Goal: Task Accomplishment & Management: Manage account settings

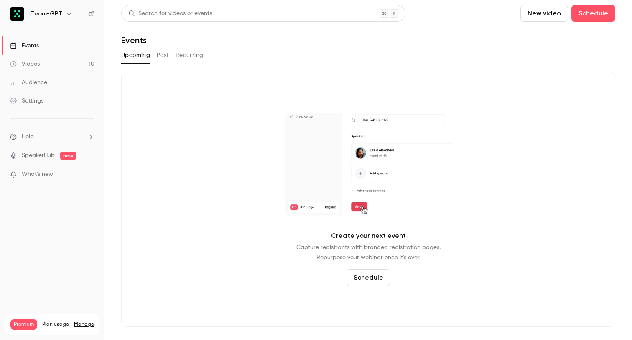
click at [84, 314] on div "Premium Plan usage Manage Videos 10 / 150 Monthly registrants 0 / 400" at bounding box center [52, 324] width 95 height 21
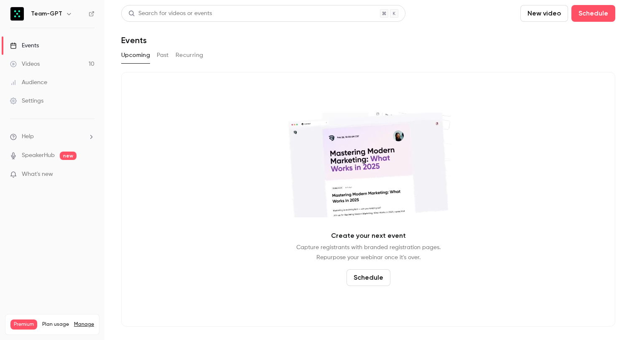
click at [84, 321] on link "Manage" at bounding box center [84, 324] width 20 height 7
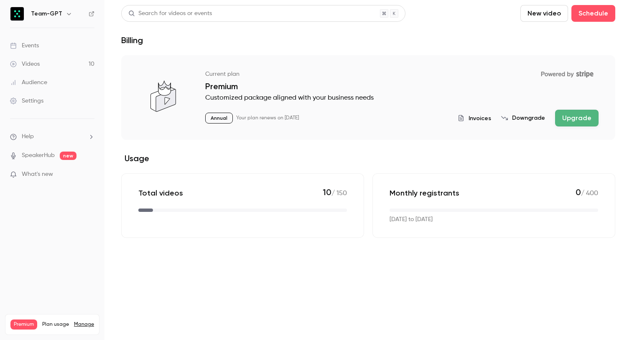
click at [89, 314] on div "Premium Plan usage Manage Videos 10 / 150 Monthly registrants 0 / 400" at bounding box center [52, 324] width 95 height 21
click at [88, 321] on link "Manage" at bounding box center [84, 324] width 20 height 7
click at [527, 117] on button "Downgrade" at bounding box center [523, 118] width 44 height 8
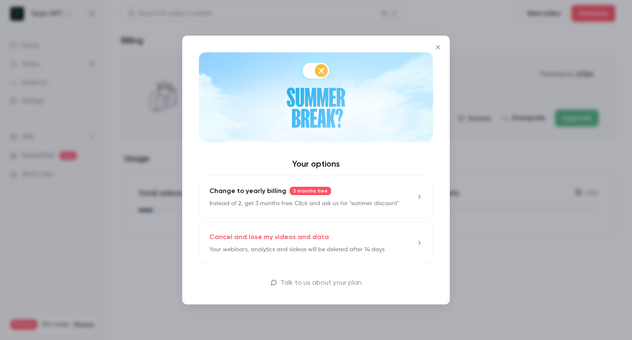
click at [437, 45] on icon "Close" at bounding box center [438, 47] width 10 height 7
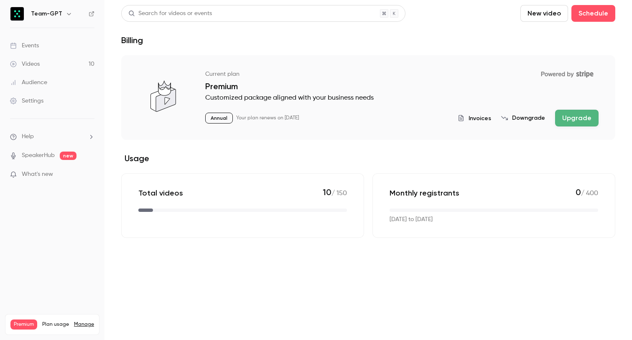
click at [86, 321] on link "Manage" at bounding box center [84, 324] width 20 height 7
click at [31, 38] on link "Events" at bounding box center [52, 45] width 105 height 18
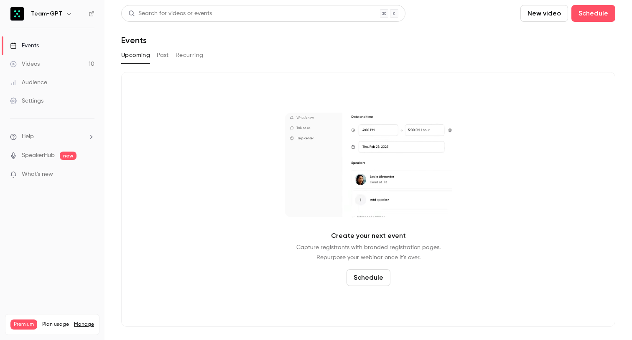
click at [164, 55] on button "Past" at bounding box center [163, 55] width 12 height 13
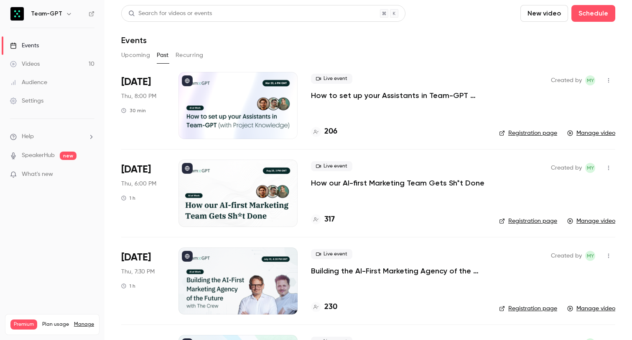
click at [54, 51] on link "Events" at bounding box center [52, 45] width 105 height 18
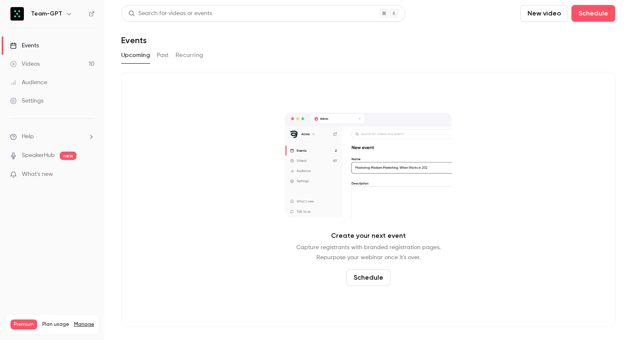
click at [38, 78] on div "Audience" at bounding box center [28, 82] width 37 height 8
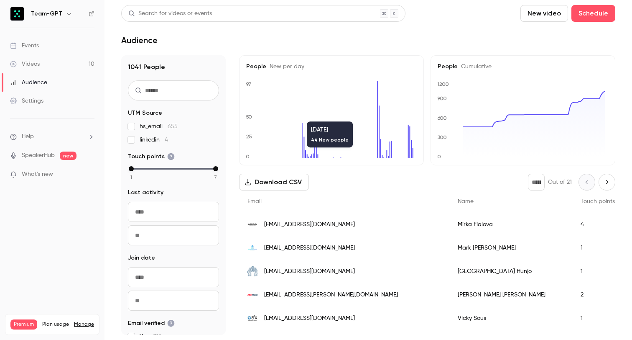
click at [303, 151] on icon at bounding box center [302, 140] width 1 height 35
click at [287, 139] on icon "0 25 50 97" at bounding box center [330, 119] width 168 height 77
click at [56, 67] on link "Videos 10" at bounding box center [52, 64] width 105 height 18
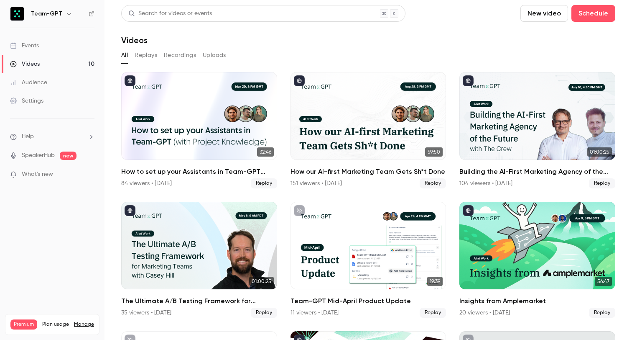
click at [50, 84] on link "Audience" at bounding box center [52, 82] width 105 height 18
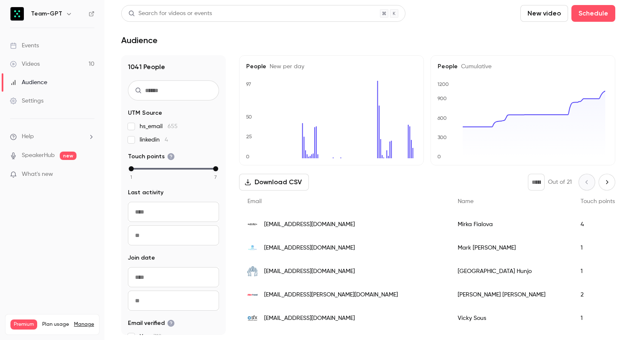
click at [76, 47] on link "Events" at bounding box center [52, 45] width 105 height 18
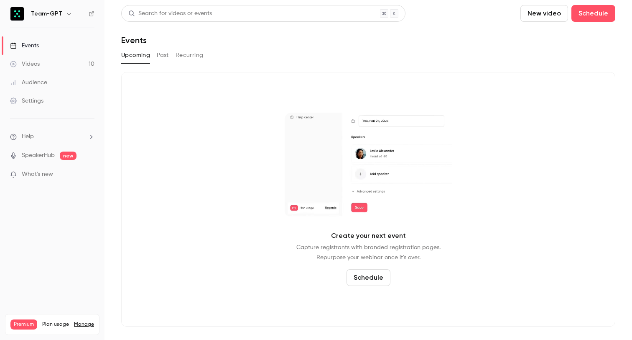
click at [68, 61] on link "Videos 10" at bounding box center [52, 64] width 105 height 18
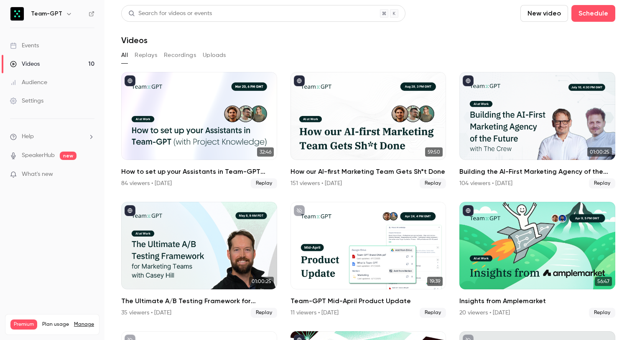
click at [46, 95] on link "Settings" at bounding box center [52, 101] width 105 height 18
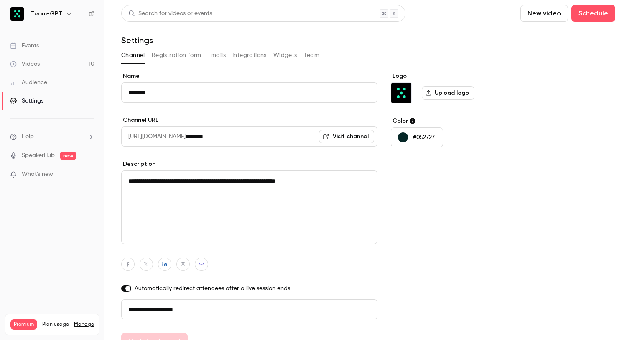
click at [44, 84] on div "Audience" at bounding box center [28, 82] width 37 height 8
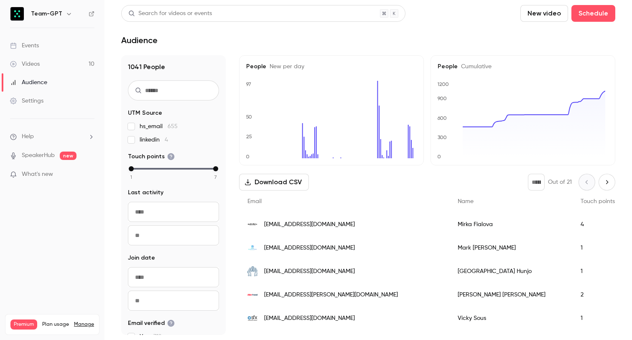
click at [46, 96] on link "Settings" at bounding box center [52, 101] width 105 height 18
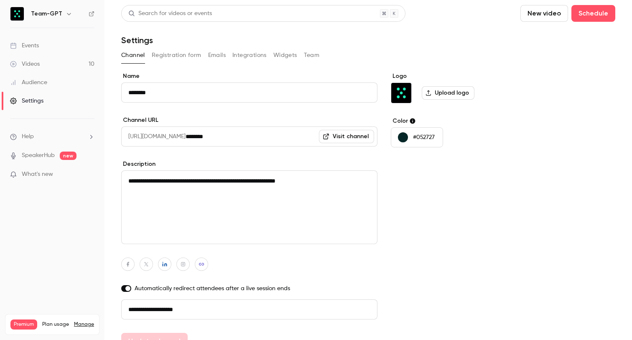
click at [176, 55] on button "Registration form" at bounding box center [177, 55] width 50 height 13
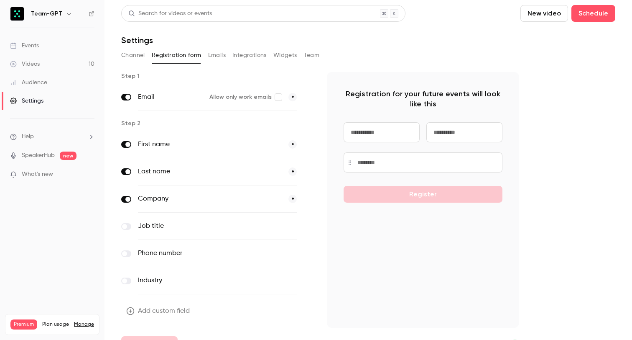
click at [214, 54] on button "Emails" at bounding box center [217, 55] width 18 height 13
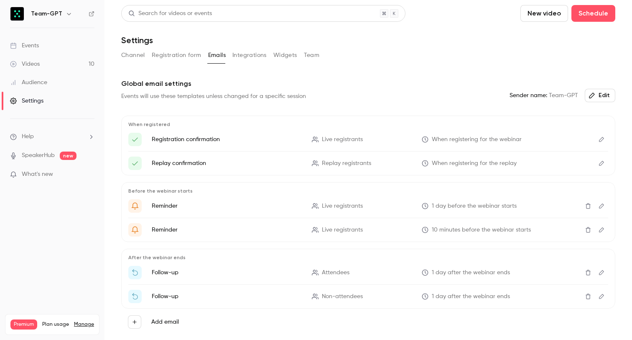
click at [244, 53] on button "Integrations" at bounding box center [250, 55] width 34 height 13
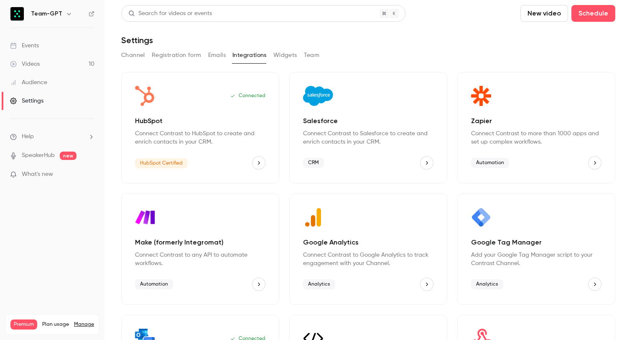
click at [282, 53] on button "Widgets" at bounding box center [286, 55] width 24 height 13
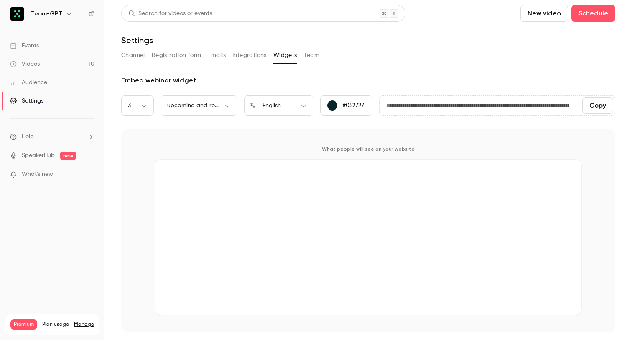
click at [320, 57] on div "Channel Registration form Emails Integrations Widgets Team" at bounding box center [368, 55] width 494 height 13
click at [238, 61] on button "Integrations" at bounding box center [250, 55] width 34 height 13
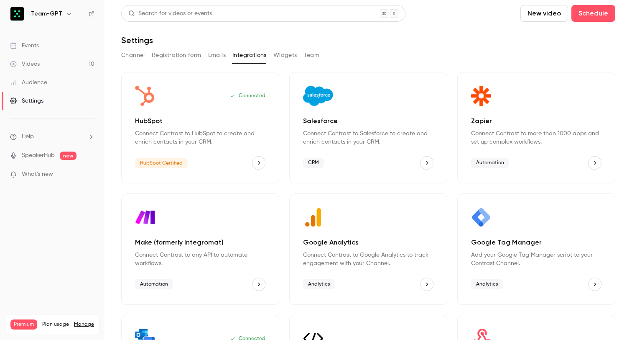
click at [297, 56] on div "Channel Registration form Emails Integrations Widgets Team" at bounding box center [368, 55] width 494 height 13
click at [308, 56] on button "Team" at bounding box center [312, 55] width 16 height 13
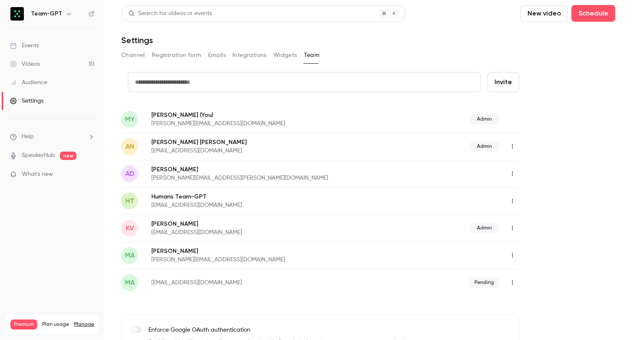
click at [276, 54] on button "Widgets" at bounding box center [286, 55] width 24 height 13
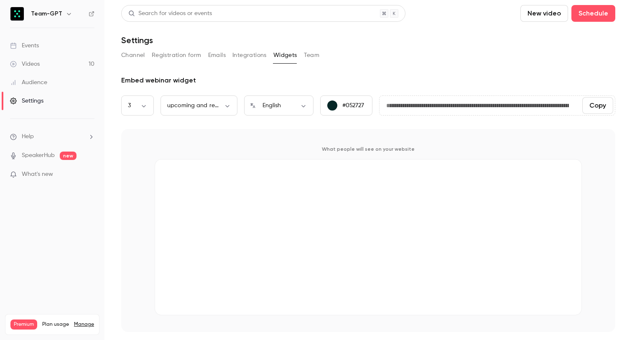
click at [133, 53] on button "Channel" at bounding box center [133, 55] width 24 height 13
